Goal: Communication & Community: Answer question/provide support

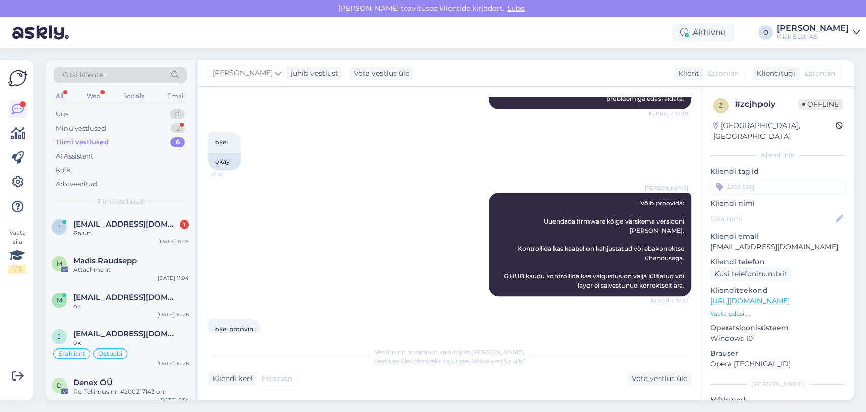
click at [97, 236] on div "Palun." at bounding box center [131, 232] width 116 height 9
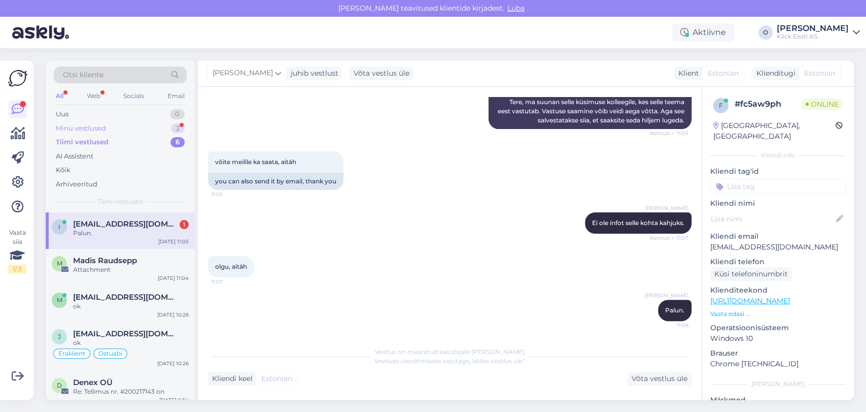
click at [92, 129] on div "Minu vestlused" at bounding box center [81, 128] width 50 height 10
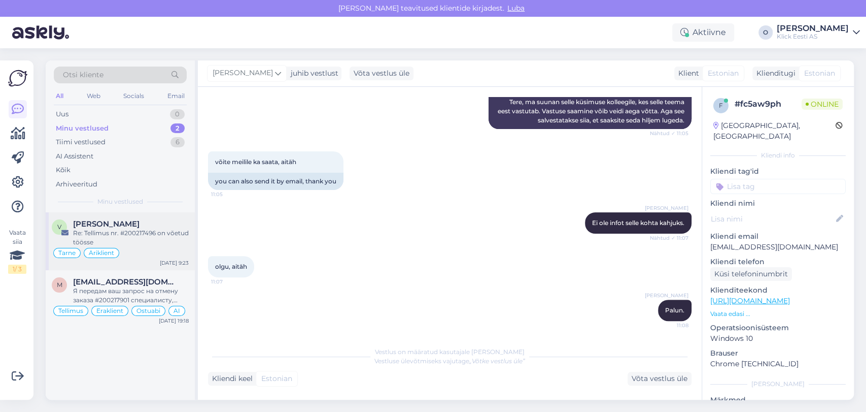
click at [103, 224] on span "[PERSON_NAME]" at bounding box center [106, 223] width 66 height 9
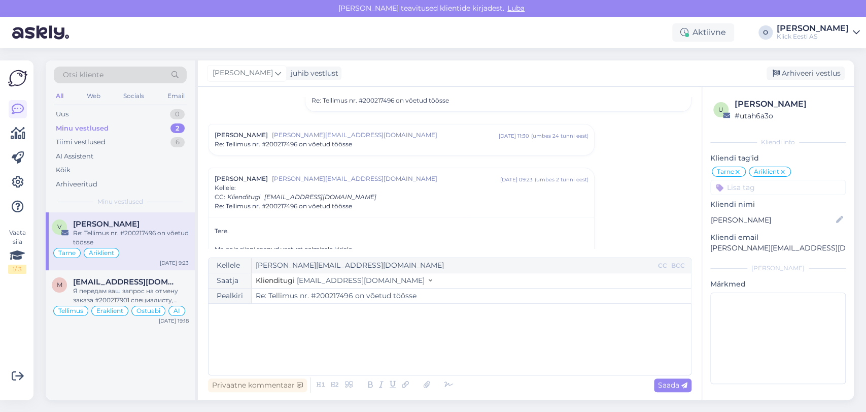
click at [329, 294] on input "Re: Tellimus nr. #200217496 on võetud töösse" at bounding box center [471, 295] width 439 height 15
click at [120, 282] on span "[EMAIL_ADDRESS][DOMAIN_NAME]" at bounding box center [126, 281] width 106 height 9
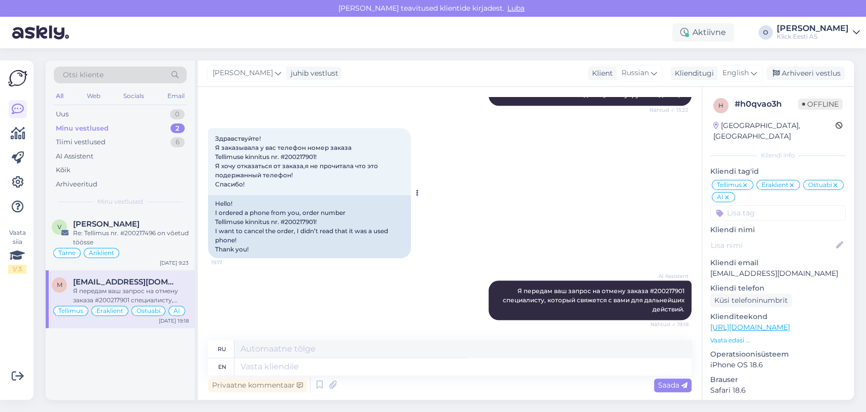
click at [305, 156] on span "Здравствуйте! Я заказывала у вас телефон номер заказа Tellimuse kinnitus nr. #2…" at bounding box center [297, 160] width 164 height 53
copy span "200217901"
click at [154, 107] on div "Uus 1" at bounding box center [120, 114] width 133 height 14
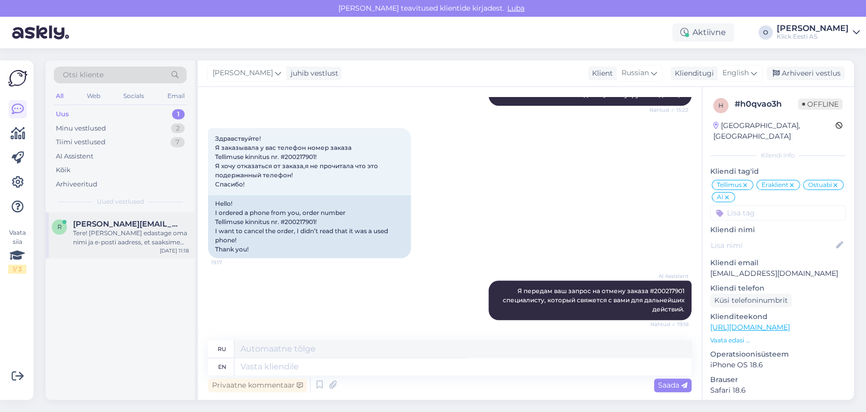
click at [132, 221] on span "[PERSON_NAME][EMAIL_ADDRESS][DOMAIN_NAME]" at bounding box center [126, 223] width 106 height 9
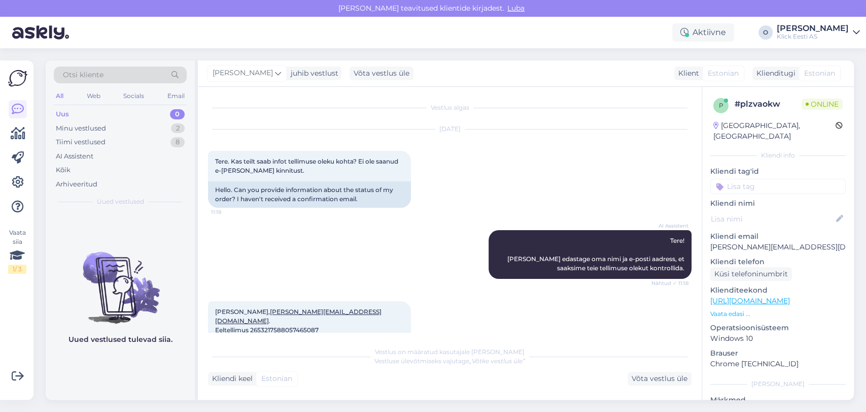
scroll to position [37, 0]
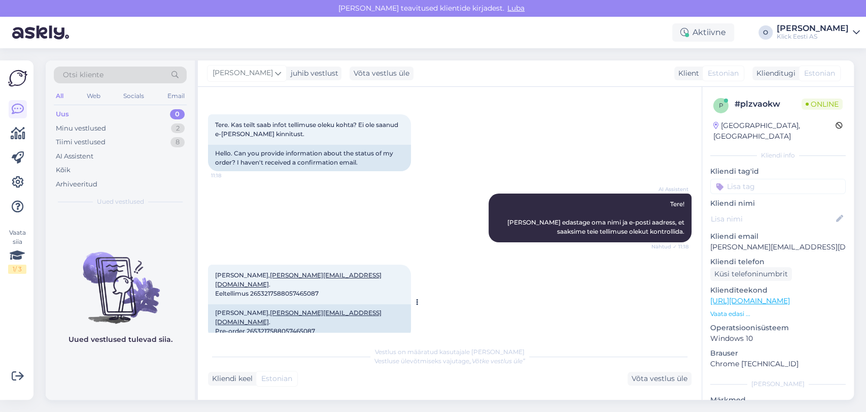
click at [278, 283] on span "[PERSON_NAME], [PERSON_NAME][EMAIL_ADDRESS][DOMAIN_NAME] . Eeltellimus 26532175…" at bounding box center [298, 284] width 166 height 26
copy div "2653217588057465087 11:19"
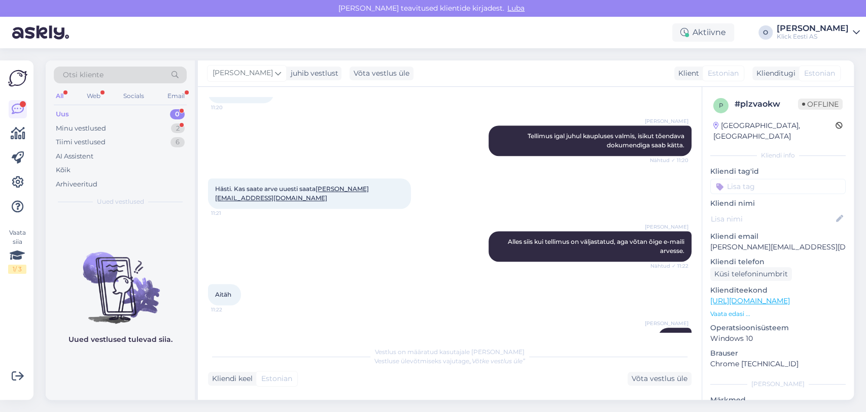
click at [138, 116] on div "Uus 0" at bounding box center [120, 114] width 133 height 14
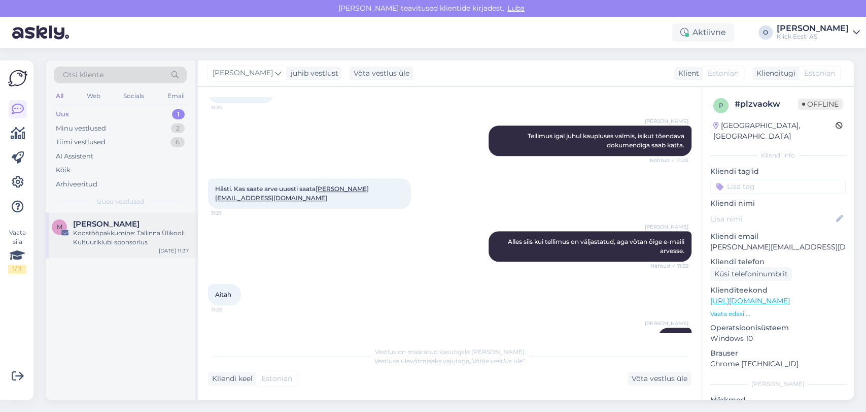
click at [122, 226] on div "[PERSON_NAME]" at bounding box center [131, 223] width 116 height 9
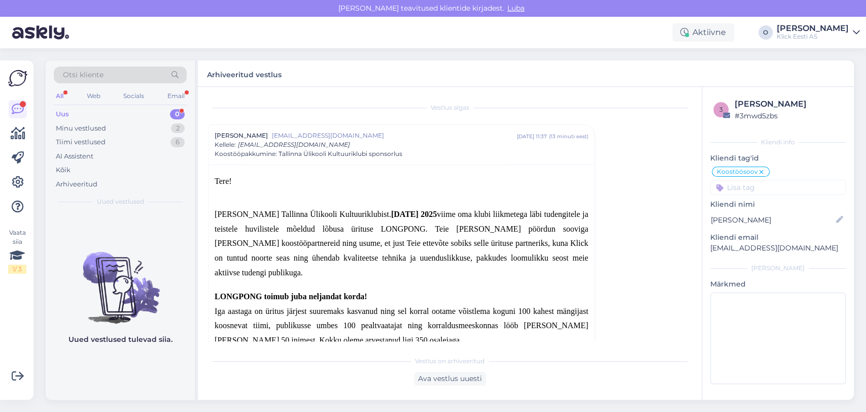
scroll to position [426, 0]
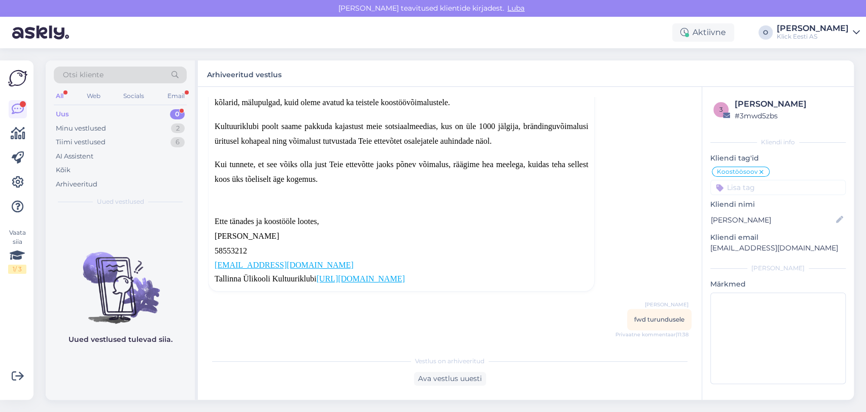
click at [142, 116] on div "Uus 0" at bounding box center [120, 114] width 133 height 14
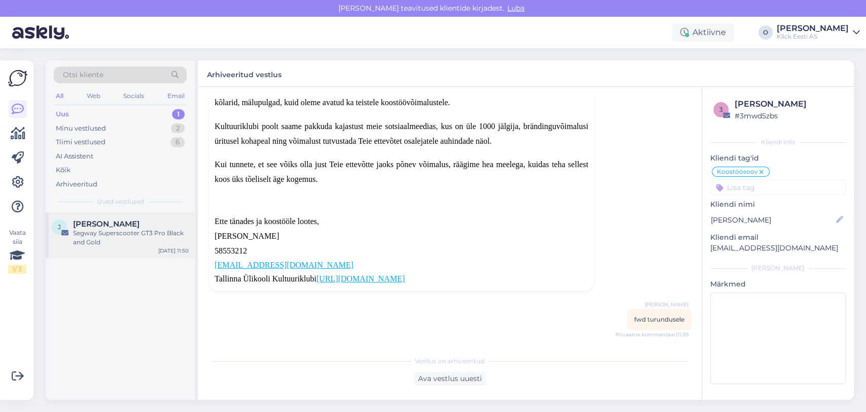
click at [119, 232] on div "Segway Superscooter GT3 Pro Black and Gold" at bounding box center [131, 237] width 116 height 18
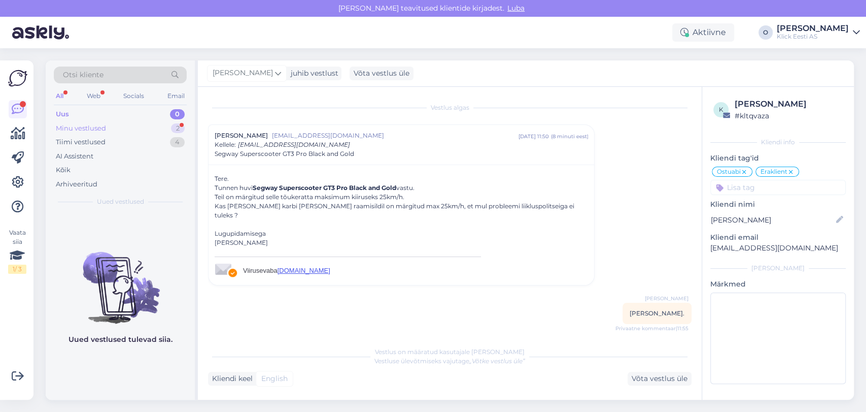
click at [133, 126] on div "Minu vestlused 2" at bounding box center [120, 128] width 133 height 14
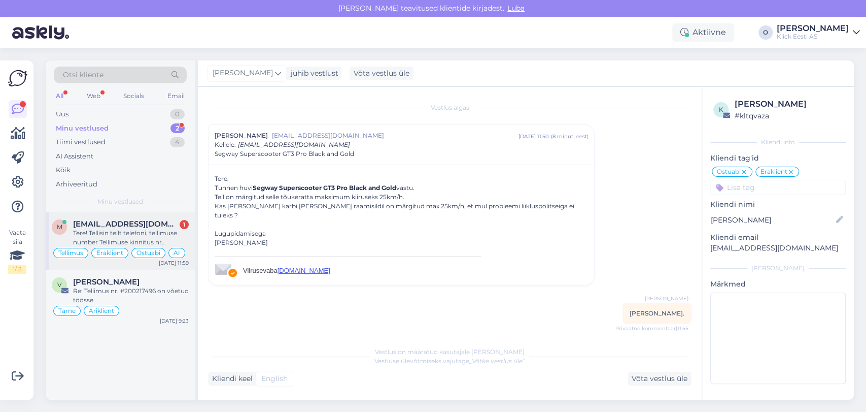
click at [122, 218] on div "M [EMAIL_ADDRESS][DOMAIN_NAME] 1 Tere! Tellisin teilt telefoni, tellimuse numbe…" at bounding box center [120, 241] width 149 height 58
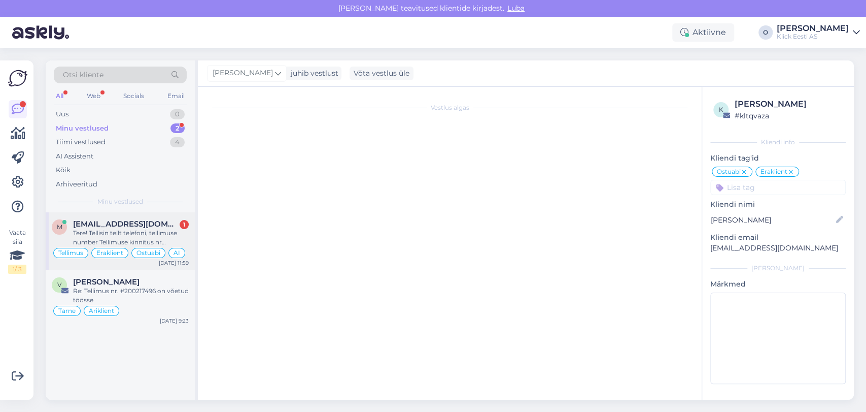
scroll to position [723, 0]
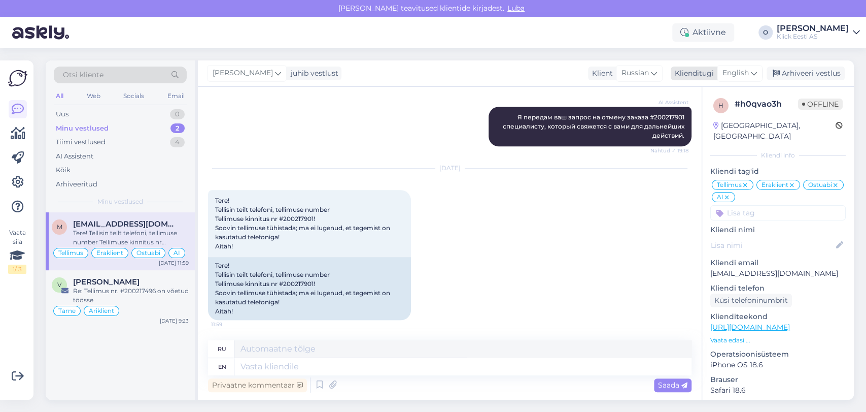
click at [702, 78] on div "Klienditugi" at bounding box center [692, 73] width 43 height 11
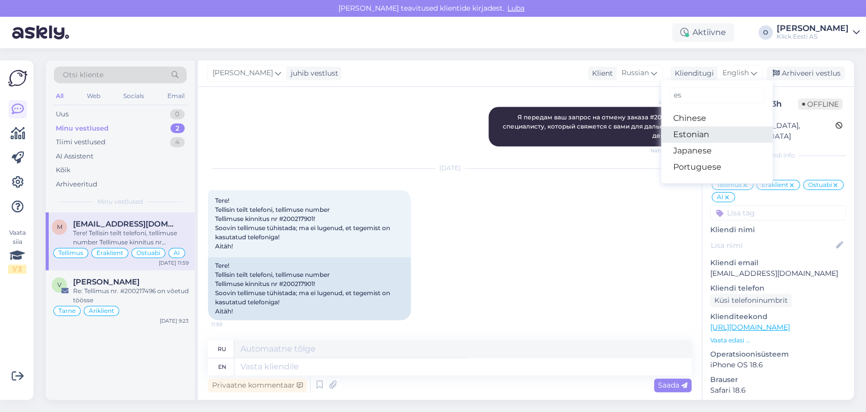
type input "es"
click at [689, 137] on link "Estonian" at bounding box center [717, 134] width 112 height 16
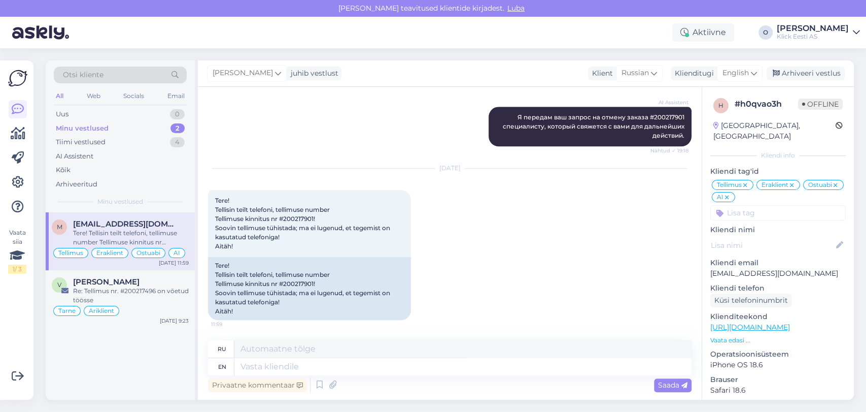
scroll to position [714, 0]
click at [360, 363] on textarea at bounding box center [462, 366] width 457 height 17
type textarea "Tere!"
type textarea "Привет!"
type textarea "Tere! Te"
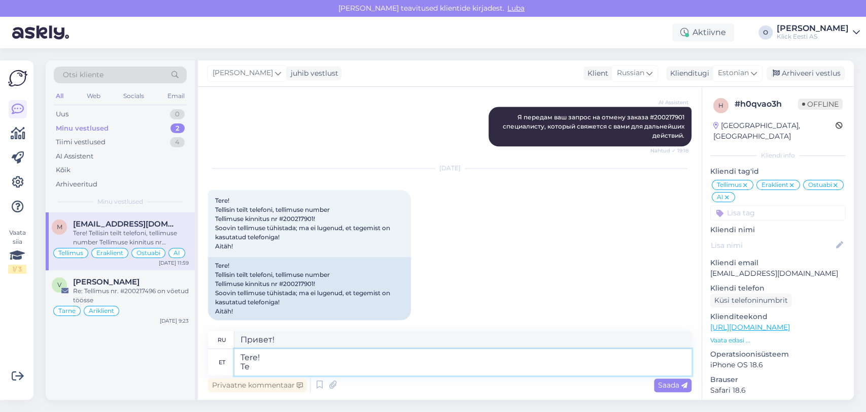
type textarea "Привет! Ты"
type textarea "Ter"
type textarea "Привет"
type textarea "Tervist!"
type textarea "Ваше здоровье!"
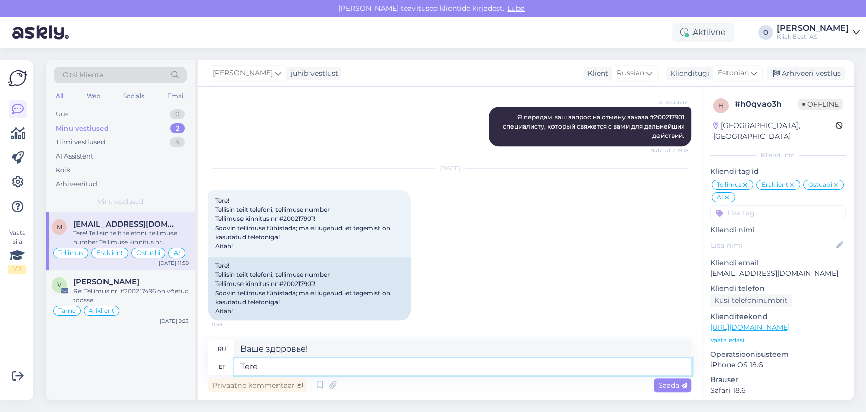
type textarea "Tere p"
type textarea "Привет"
type textarea "Tere päevast!"
type textarea "Добрый день!"
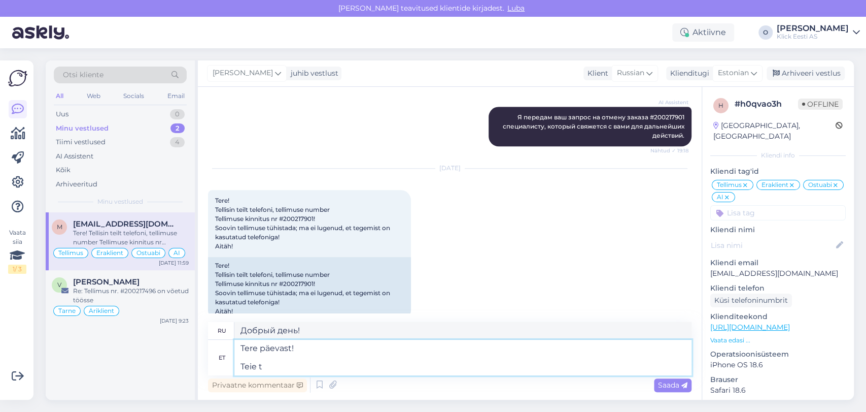
type textarea "Tere päevast! Teie te"
type textarea "Добрый день! Ваш"
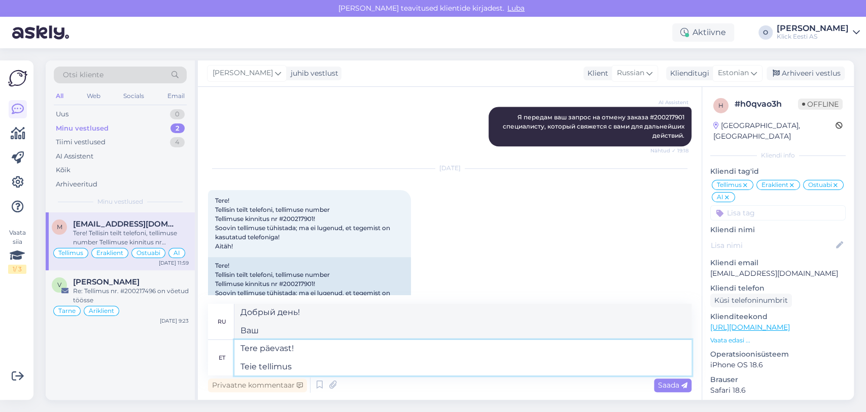
type textarea "Tere päevast! Teie tellimus j"
type textarea "Добрый день! Ваш заказ"
type textarea "Tere päevast! Teie tellimus j"
type textarea "Добрый день! Ваш заказ j"
type textarea "Tere päevast! Teie tellimus ja j"
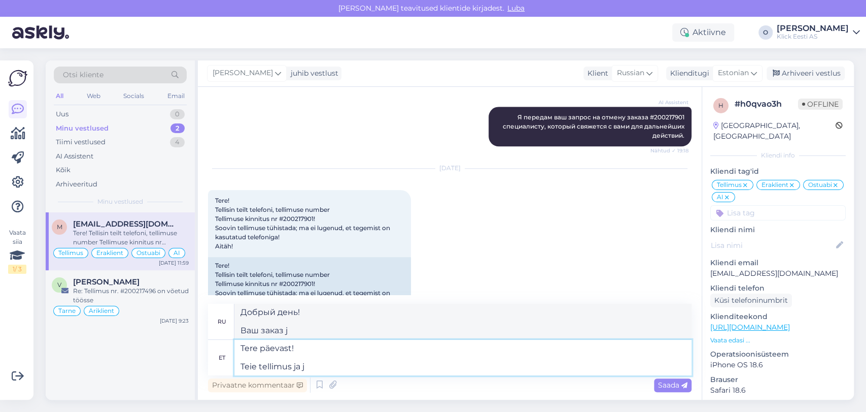
type textarea "Добрый день! Ваш заказ и"
type textarea "Tere päevast! Teie tellimus [PERSON_NAME]"
type textarea "Добрый день! Ваш заказ и j"
type textarea "Tere päevast! Teie tellimus ja järelmaksu le"
type textarea "Добрый день! Ваш заказ и оплата в рассрочку"
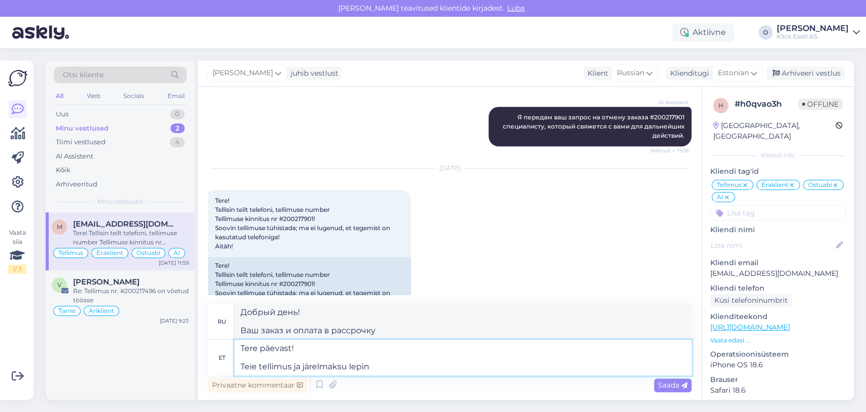
type textarea "Tere päevast! Teie tellimus ja järelmaksu lepin o"
type textarea "Добрый день! Ваш заказ и договор рассрочки"
type textarea "Tere päevast! Teie tellimus ja järelmaksu leping n"
type textarea "Добрый день! Ваш заказ и соглашение о рассрочке n"
type textarea "Tere päevast! Teie tellimus ja järelmaksu leping"
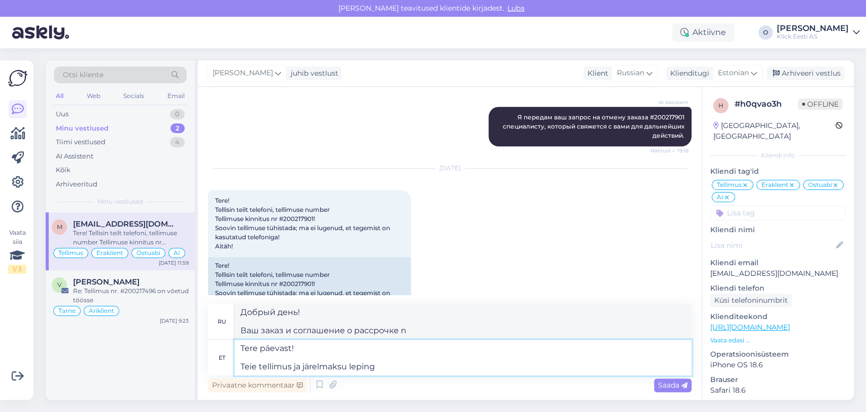
type textarea "Добрый день! Ваш заказ и договор рассрочки"
type textarea "Tere päevast! Teie tellimus ja järelmaksu leping on"
type textarea "Добрый день! Ваш заказ и соглашение о рассрочке"
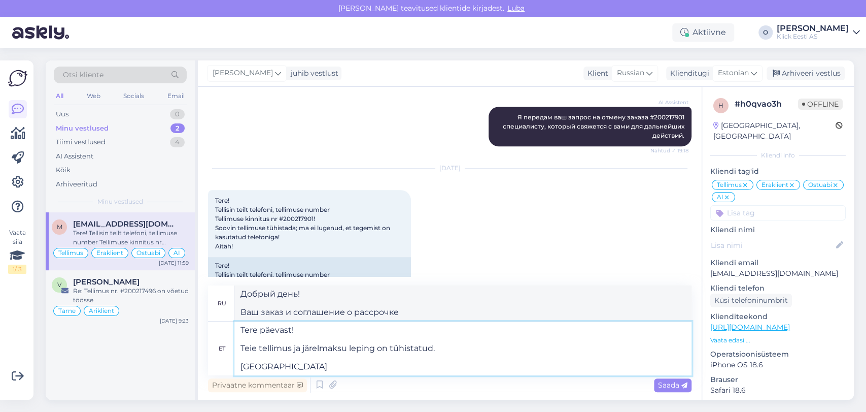
type textarea "Tere päevast! Teie tellimus ja järelmaksu leping on tühistatud. Parimat!"
type textarea "Добрый день! Ваш заказ и договор рассрочки отменены. Всего наилучшего!"
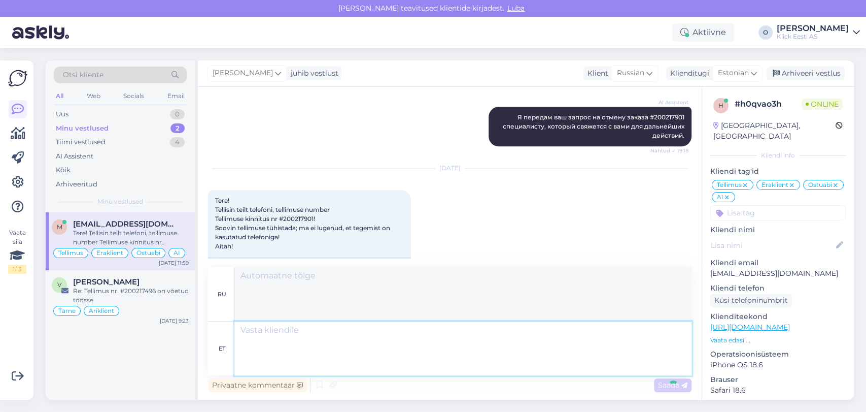
scroll to position [848, 0]
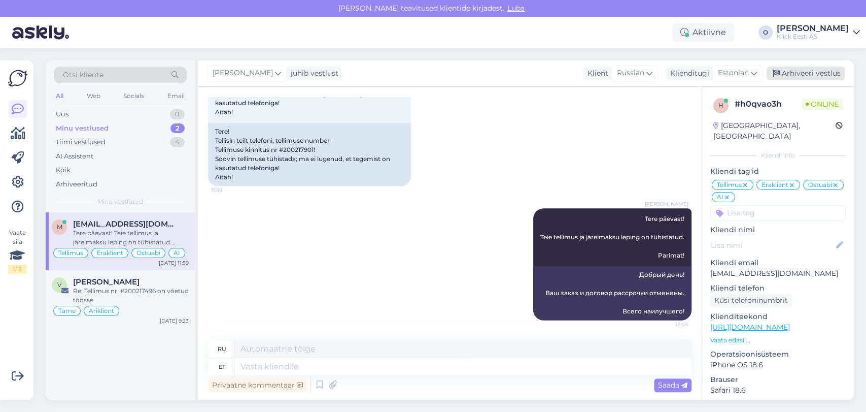
click at [796, 74] on div "Arhiveeri vestlus" at bounding box center [806, 73] width 78 height 14
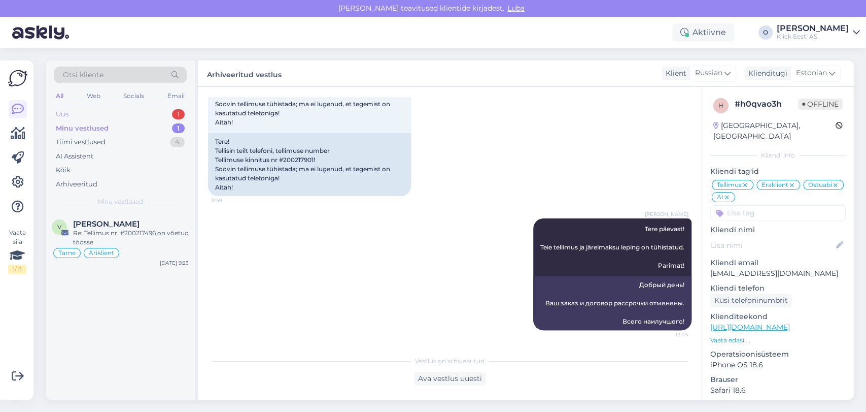
click at [95, 110] on div "Uus 1" at bounding box center [120, 114] width 133 height 14
click at [106, 245] on div "Kuigi termopastad sobivad üldiselt kõikidele arvutitele, võivad nende omadused …" at bounding box center [131, 237] width 116 height 18
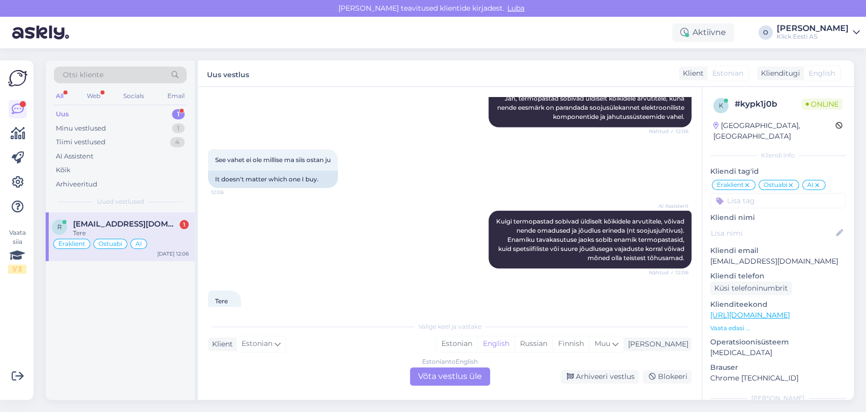
scroll to position [1435, 0]
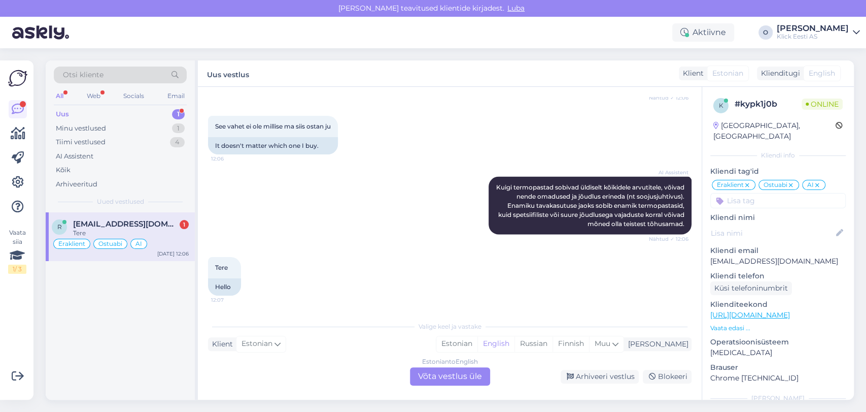
click at [128, 230] on div "Tere" at bounding box center [131, 232] width 116 height 9
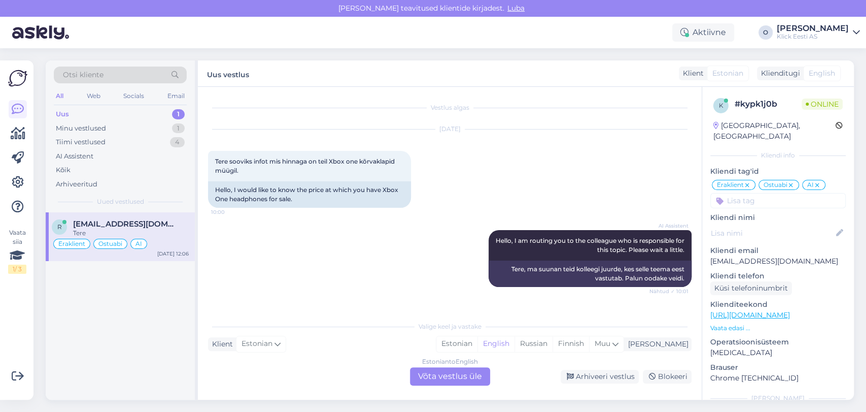
click at [128, 230] on div "Tere" at bounding box center [131, 232] width 116 height 9
click at [114, 127] on div "Minu vestlused 1" at bounding box center [120, 128] width 133 height 14
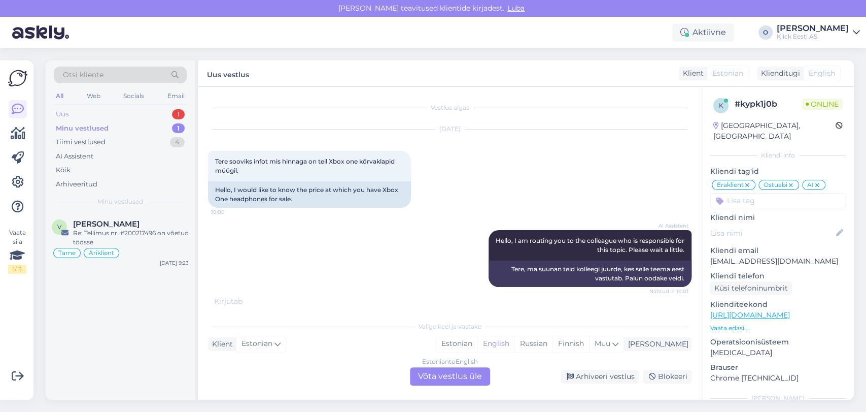
click at [132, 114] on div "Uus 1" at bounding box center [120, 114] width 133 height 14
click at [106, 215] on div "r [EMAIL_ADDRESS][DOMAIN_NAME] Tere Eraklient Ostuabi AI [DATE] 12:07" at bounding box center [120, 236] width 149 height 49
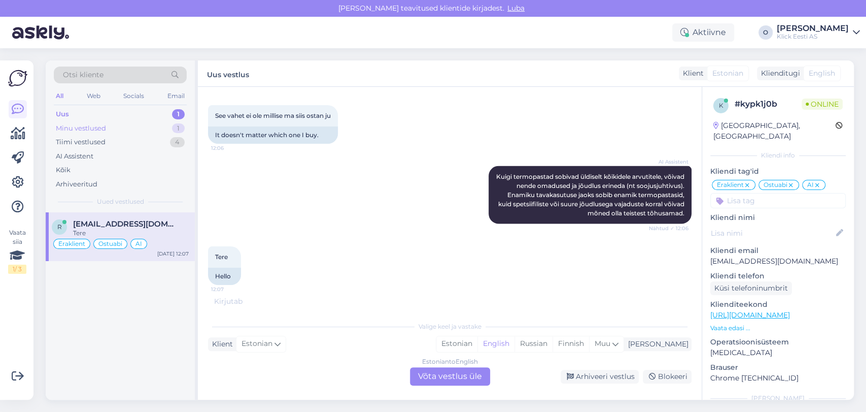
click at [136, 123] on div "Minu vestlused 1" at bounding box center [120, 128] width 133 height 14
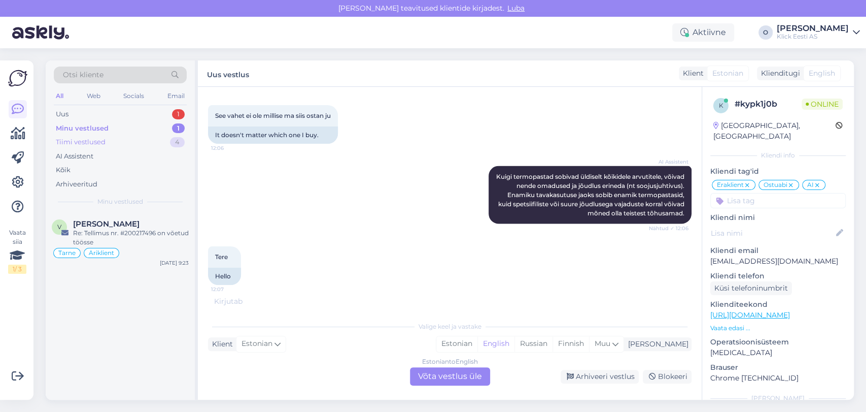
click at [134, 137] on div "Tiimi vestlused 4" at bounding box center [120, 142] width 133 height 14
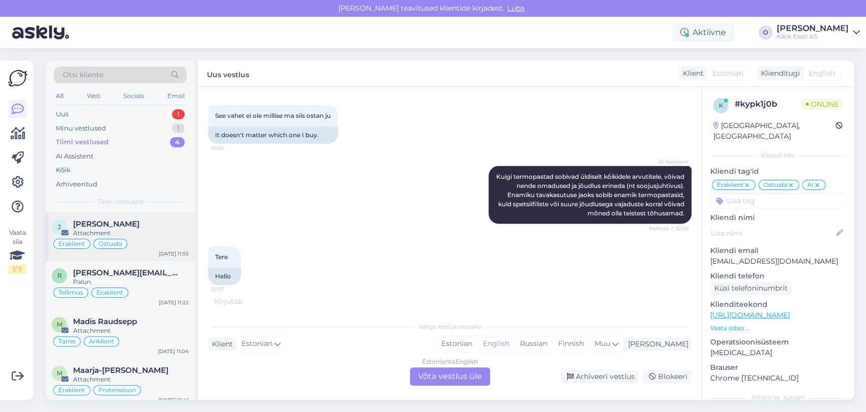
click at [134, 228] on div "Attachment" at bounding box center [131, 232] width 116 height 9
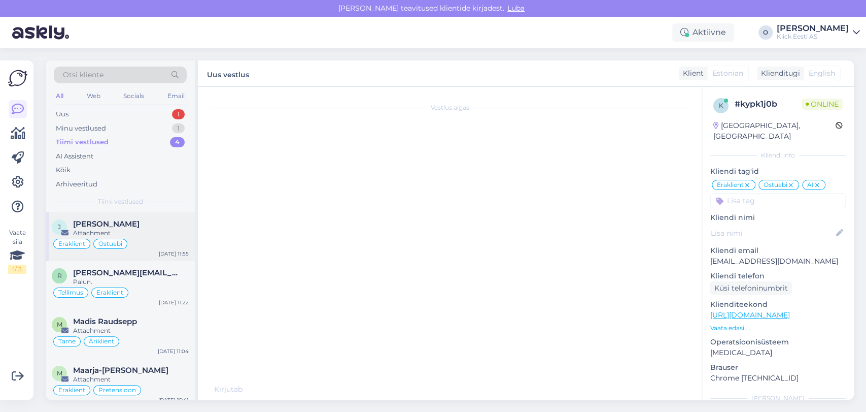
scroll to position [0, 0]
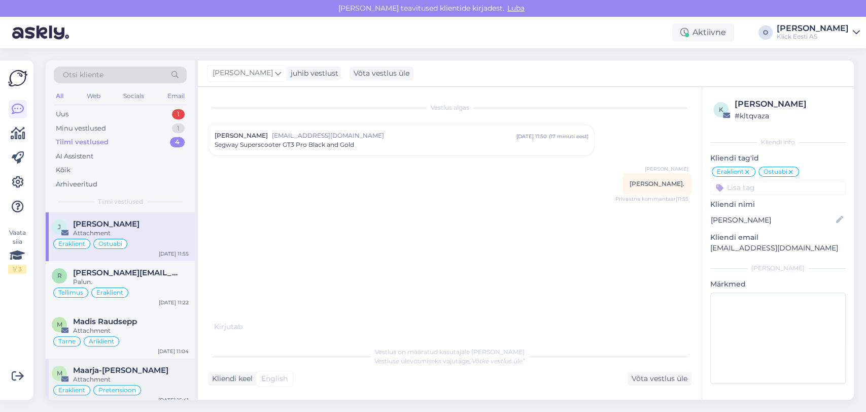
click at [138, 361] on div "M Maarja-[PERSON_NAME] Attachment Eraklient Pretensioon [DATE] 15:41" at bounding box center [120, 382] width 149 height 49
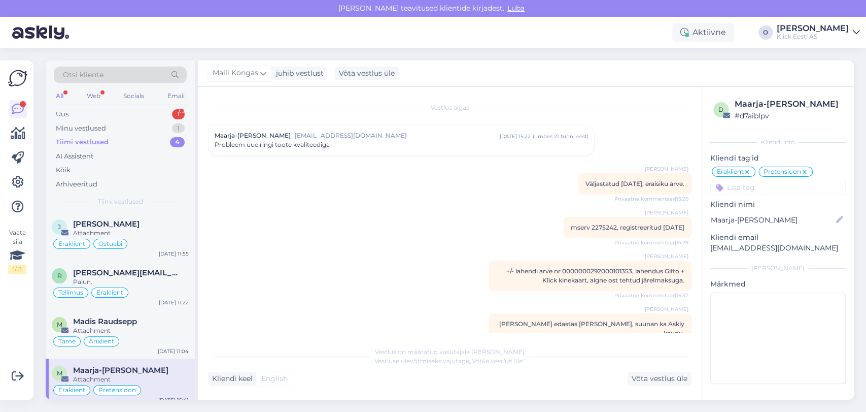
scroll to position [57, 0]
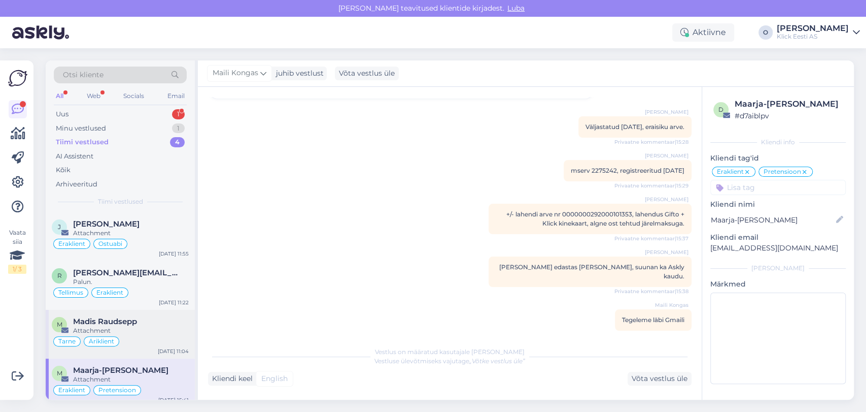
click at [158, 320] on div "Madis Raudsepp" at bounding box center [131, 321] width 116 height 9
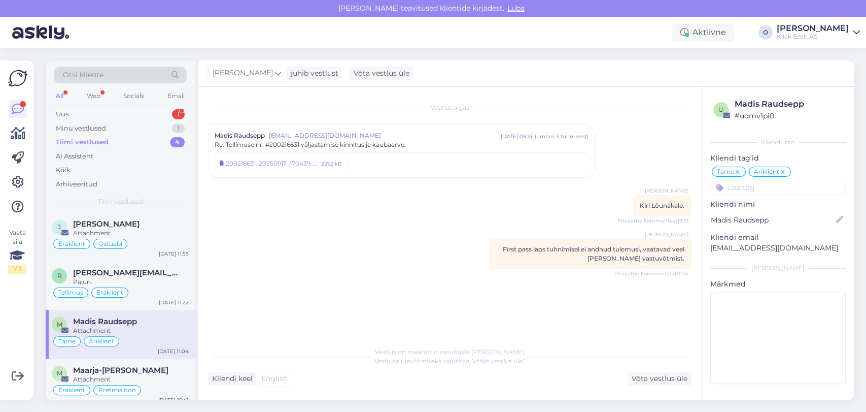
click at [313, 142] on span "Re: Tellimuse nr. #200216631 väljastamise kinnitus ja kaubaarve." at bounding box center [310, 144] width 191 height 9
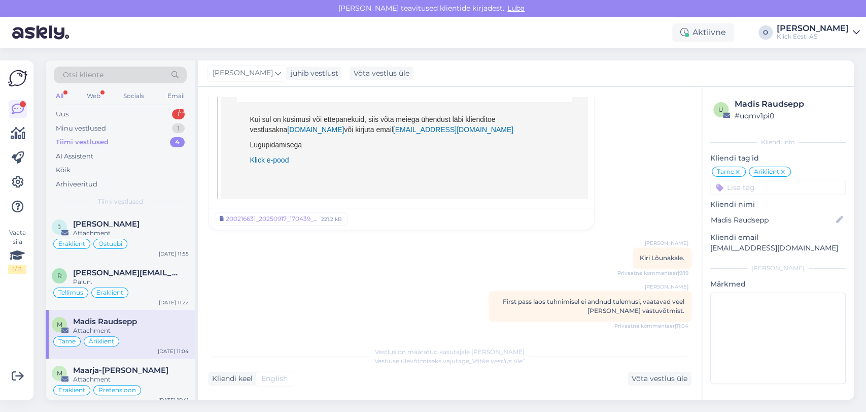
scroll to position [480, 0]
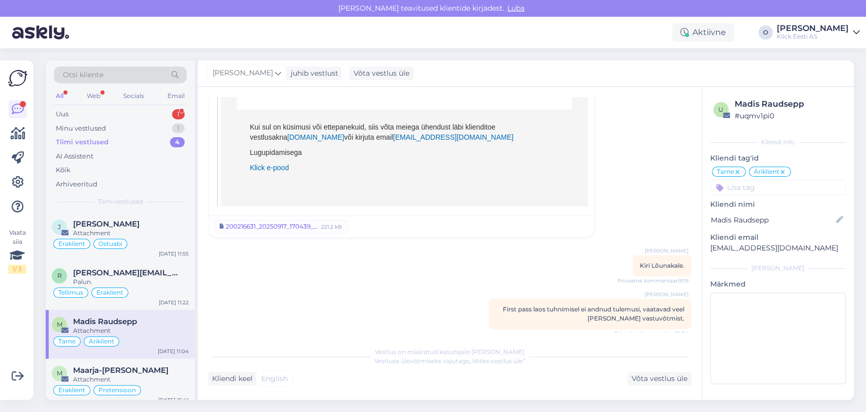
click at [279, 224] on div "200216631_20250917_170439_S25030698.pdf" at bounding box center [272, 226] width 92 height 9
